Goal: Transaction & Acquisition: Download file/media

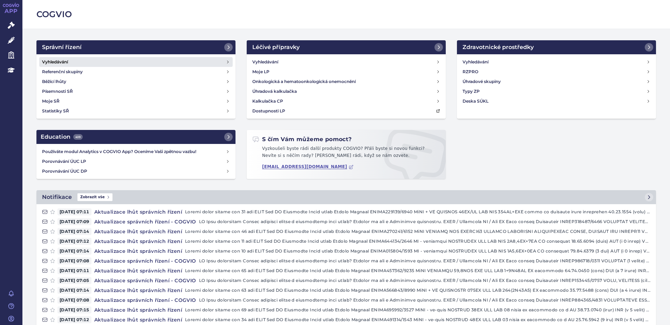
click at [55, 59] on h4 "Vyhledávání" at bounding box center [55, 62] width 26 height 7
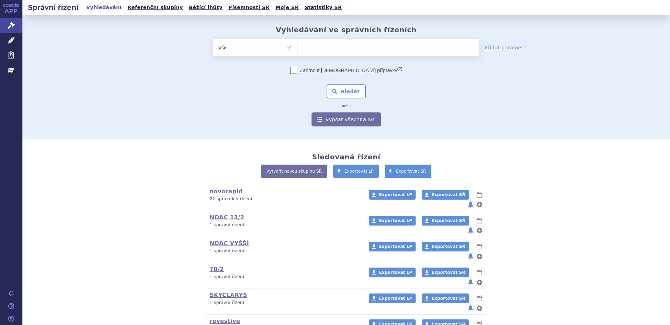
click at [350, 52] on ul at bounding box center [388, 46] width 182 height 15
click at [297, 52] on select at bounding box center [297, 48] width 0 height 18
type input "sk"
type input "skyc"
type input "skycl"
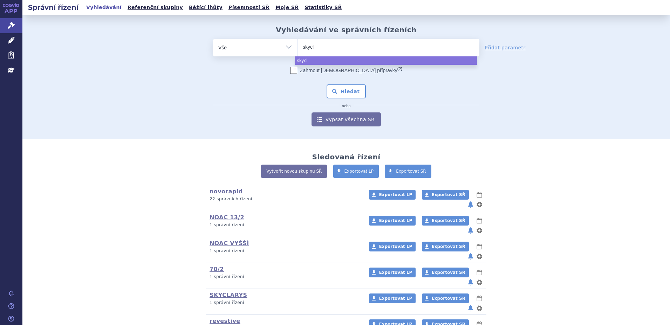
type input "skycla"
type input "skyclary"
type input "skyclarys"
select select "skyclarys"
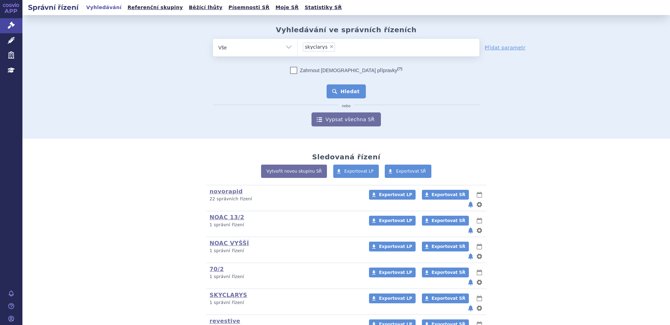
click at [342, 91] on button "Hledat" at bounding box center [347, 91] width 40 height 14
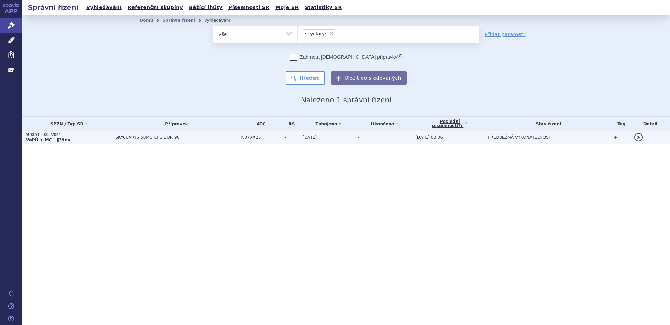
click at [66, 138] on p "VaPÚ + MC - §39da" at bounding box center [69, 140] width 86 height 6
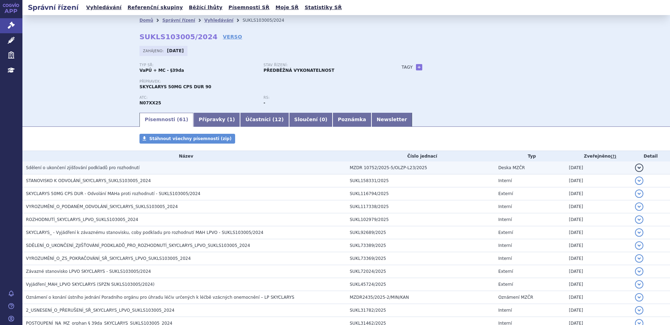
click at [70, 166] on span "Sdělení o ukončení zjišťování podkladů pro rozhodnutí" at bounding box center [83, 167] width 114 height 5
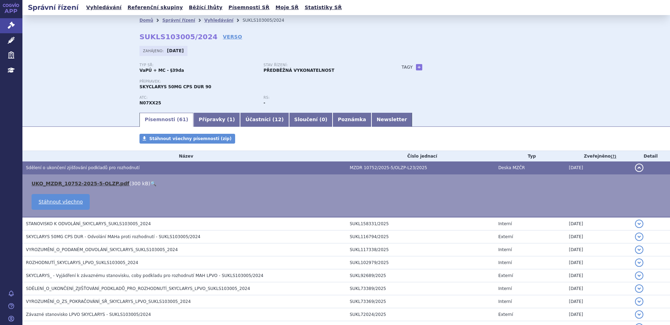
click at [71, 183] on link "UKO_MZDR_10752-2025-5-OLZP.pdf" at bounding box center [81, 184] width 98 height 6
